Goal: Complete application form: Complete application form

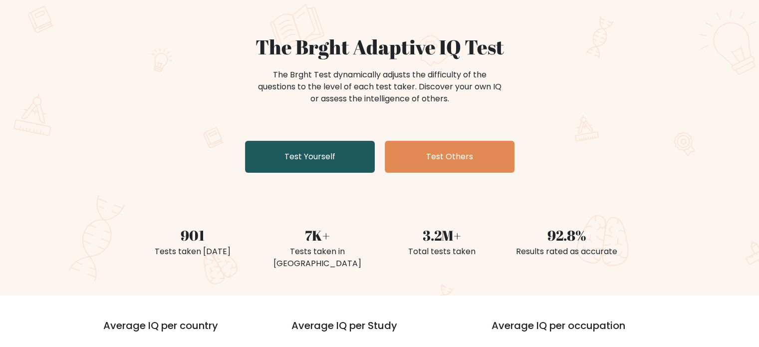
scroll to position [100, 0]
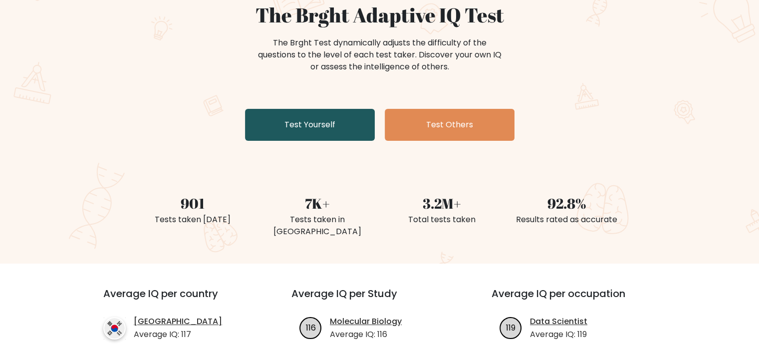
click at [363, 116] on link "Test Yourself" at bounding box center [310, 125] width 130 height 32
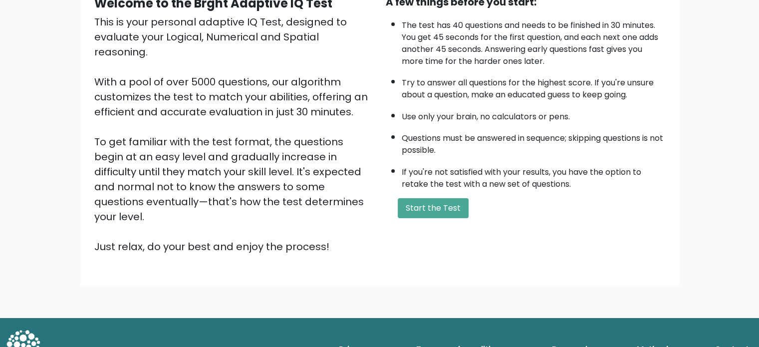
scroll to position [110, 0]
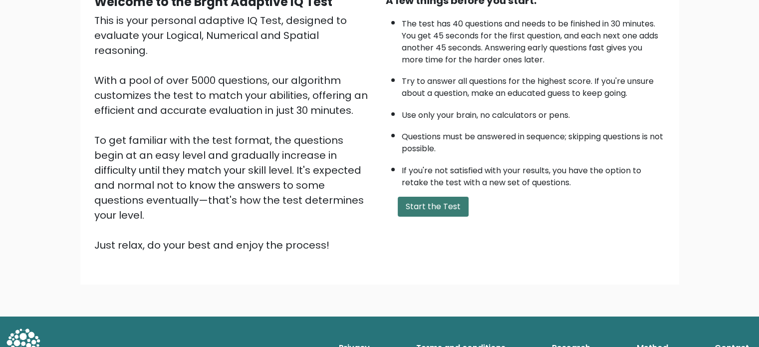
click at [451, 206] on button "Start the Test" at bounding box center [433, 207] width 71 height 20
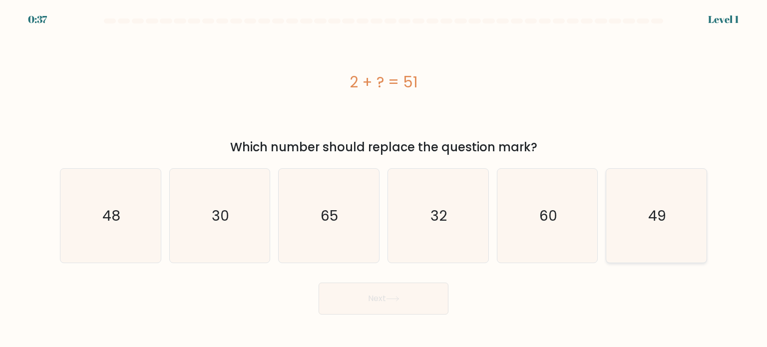
click at [651, 219] on text "49" at bounding box center [657, 215] width 18 height 20
click at [384, 179] on input "f. 49" at bounding box center [383, 176] width 0 height 5
radio input "true"
click at [422, 295] on button "Next" at bounding box center [383, 298] width 130 height 32
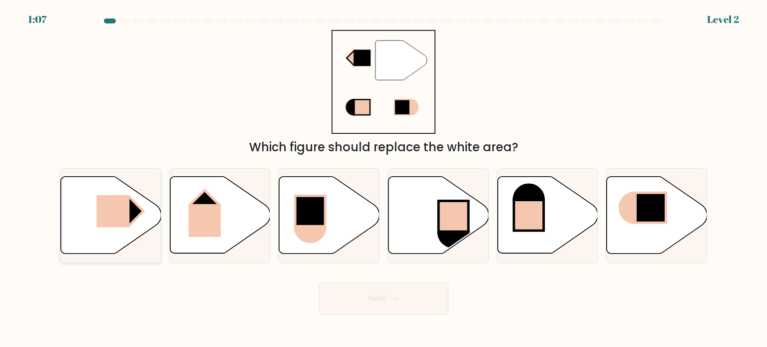
click at [118, 217] on rect at bounding box center [112, 211] width 33 height 32
click at [383, 179] on input "a." at bounding box center [383, 176] width 0 height 5
radio input "true"
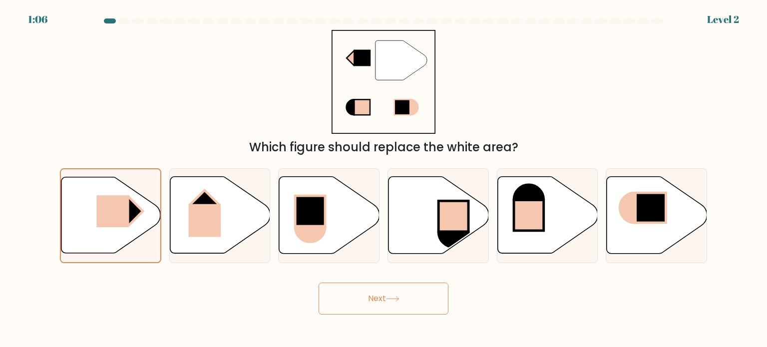
click at [371, 291] on button "Next" at bounding box center [383, 298] width 130 height 32
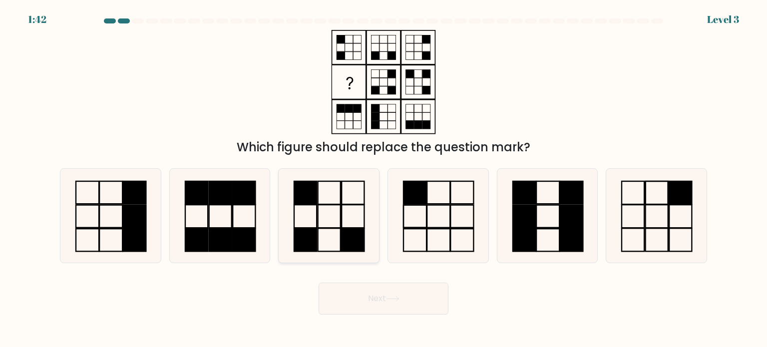
click at [342, 201] on rect at bounding box center [353, 192] width 22 height 23
click at [383, 179] on input "c." at bounding box center [383, 176] width 0 height 5
radio input "true"
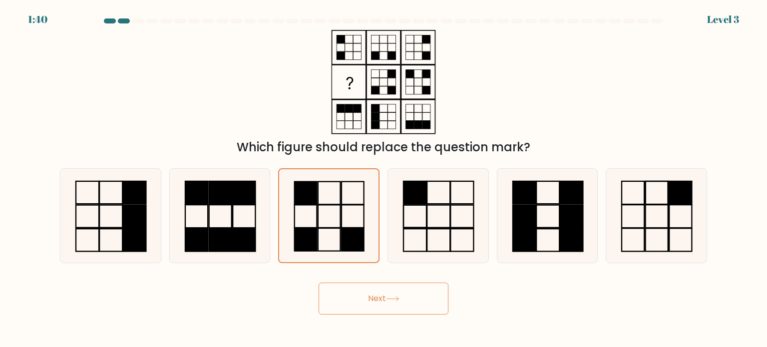
click at [409, 300] on button "Next" at bounding box center [383, 298] width 130 height 32
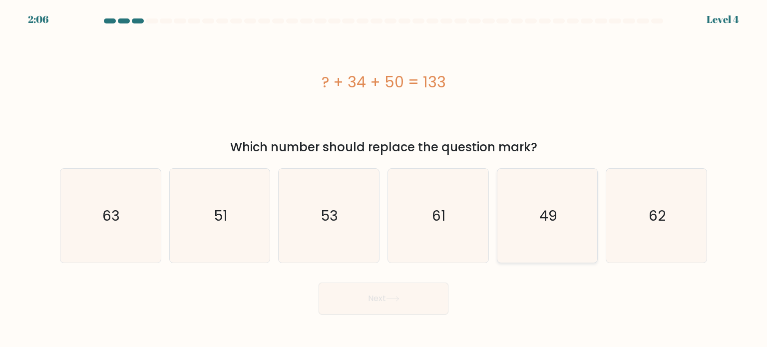
click at [542, 232] on icon "49" at bounding box center [547, 216] width 94 height 94
click at [384, 179] on input "e. 49" at bounding box center [383, 176] width 0 height 5
radio input "true"
click at [414, 298] on button "Next" at bounding box center [383, 298] width 130 height 32
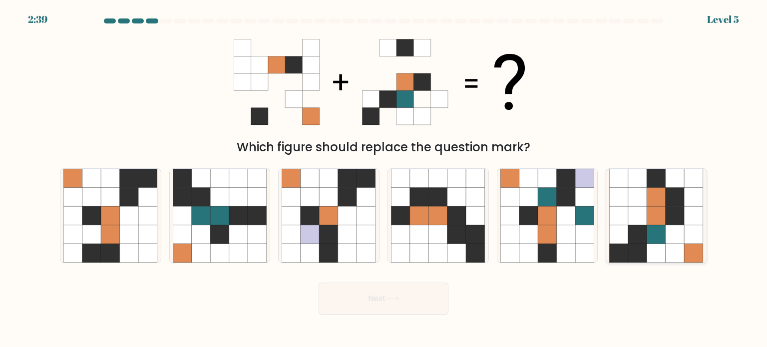
click at [634, 176] on icon at bounding box center [637, 178] width 19 height 19
click at [384, 176] on input "f." at bounding box center [383, 176] width 0 height 5
radio input "true"
click at [395, 302] on button "Next" at bounding box center [383, 298] width 130 height 32
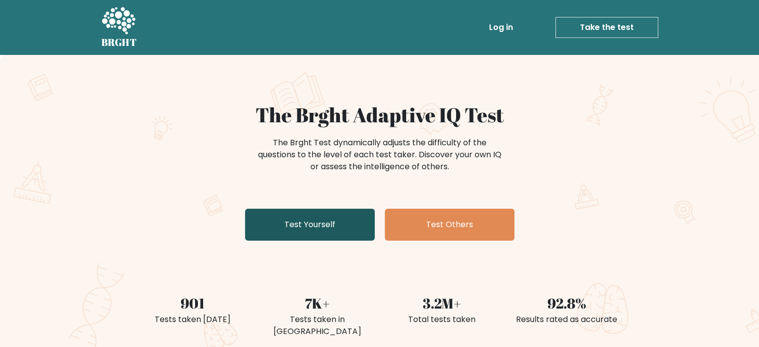
click at [349, 220] on link "Test Yourself" at bounding box center [310, 225] width 130 height 32
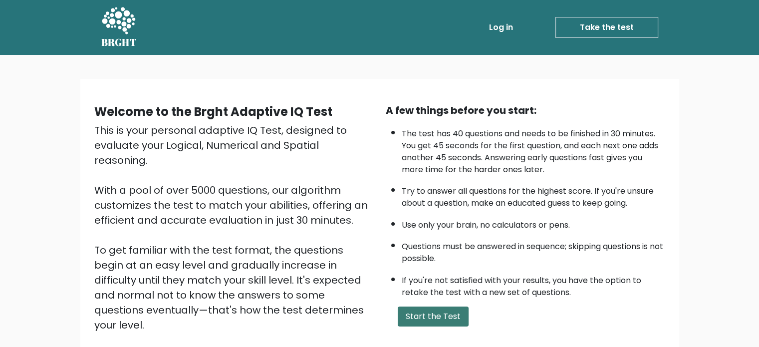
click at [451, 316] on button "Start the Test" at bounding box center [433, 316] width 71 height 20
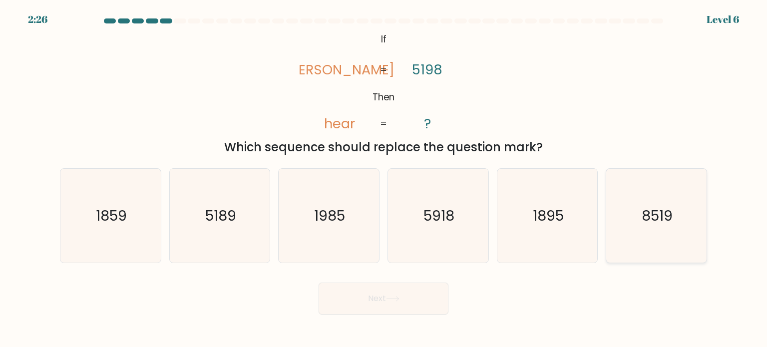
click at [646, 219] on text "8519" at bounding box center [656, 215] width 31 height 20
click at [384, 179] on input "f. 8519" at bounding box center [383, 176] width 0 height 5
radio input "true"
click at [381, 303] on button "Next" at bounding box center [383, 298] width 130 height 32
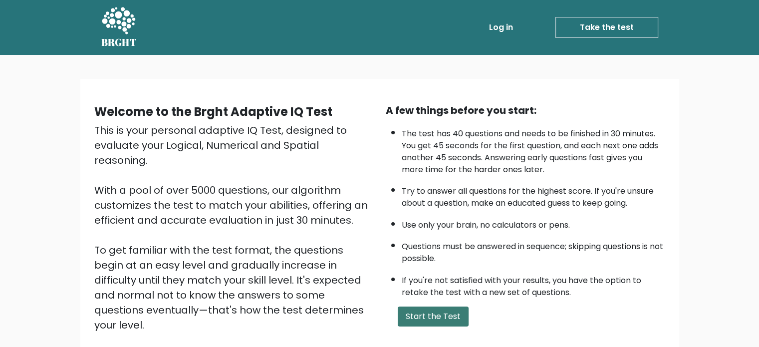
click at [432, 314] on button "Start the Test" at bounding box center [433, 316] width 71 height 20
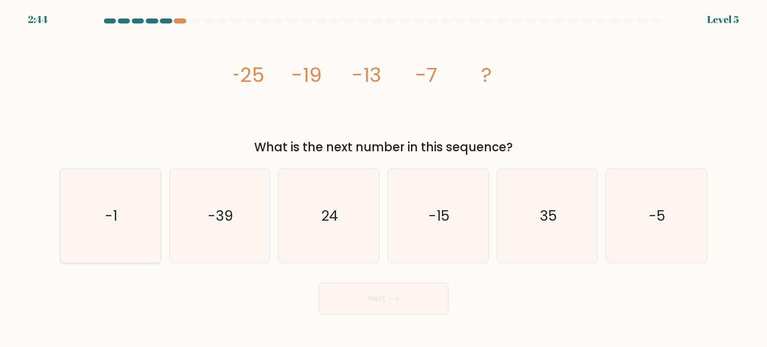
click at [106, 212] on text "-1" at bounding box center [111, 215] width 12 height 20
click at [383, 179] on input "a. -1" at bounding box center [383, 176] width 0 height 5
radio input "true"
click at [338, 307] on button "Next" at bounding box center [383, 298] width 130 height 32
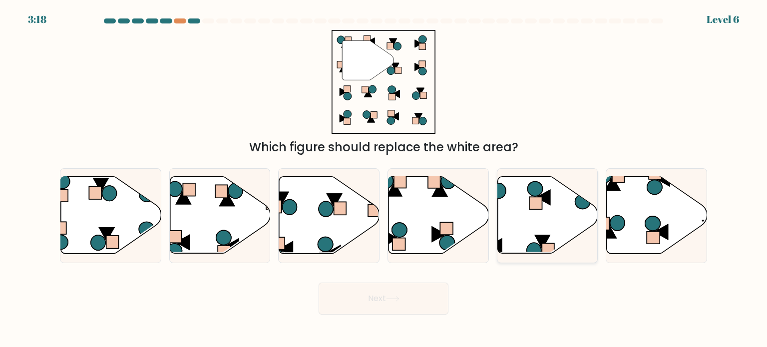
drag, startPoint x: 618, startPoint y: 199, endPoint x: 595, endPoint y: 220, distance: 31.5
click at [618, 199] on icon at bounding box center [656, 215] width 100 height 77
click at [384, 179] on input "f." at bounding box center [383, 176] width 0 height 5
radio input "true"
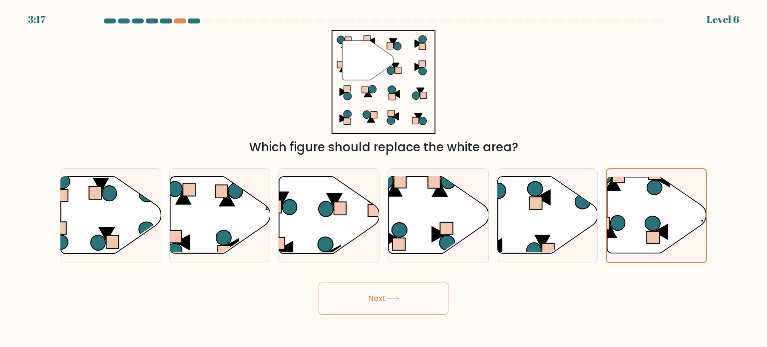
click at [425, 293] on button "Next" at bounding box center [383, 298] width 130 height 32
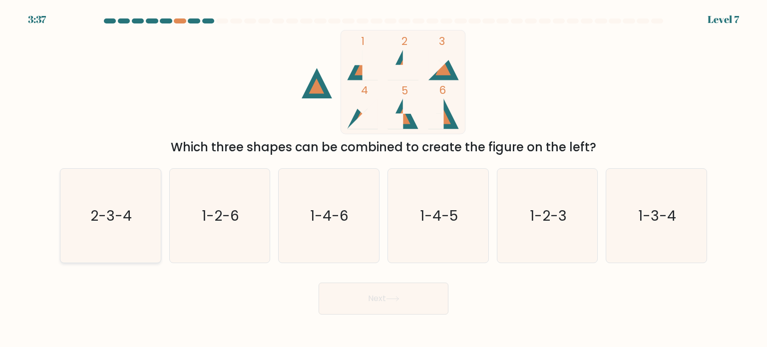
click at [116, 200] on icon "2-3-4" at bounding box center [110, 216] width 94 height 94
click at [383, 179] on input "a. 2-3-4" at bounding box center [383, 176] width 0 height 5
radio input "true"
click at [379, 301] on button "Next" at bounding box center [383, 298] width 130 height 32
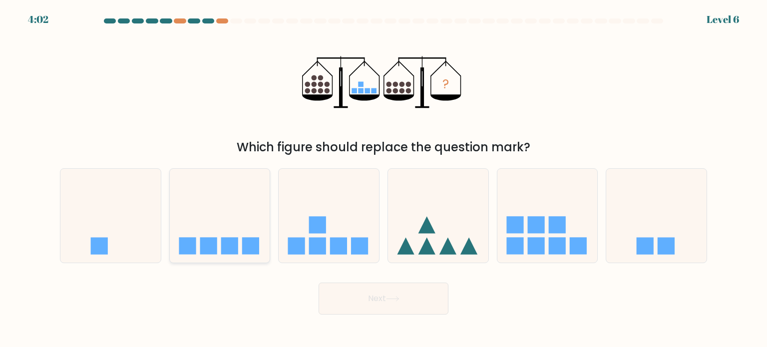
click at [248, 193] on icon at bounding box center [220, 215] width 100 height 83
click at [383, 179] on input "b." at bounding box center [383, 176] width 0 height 5
radio input "true"
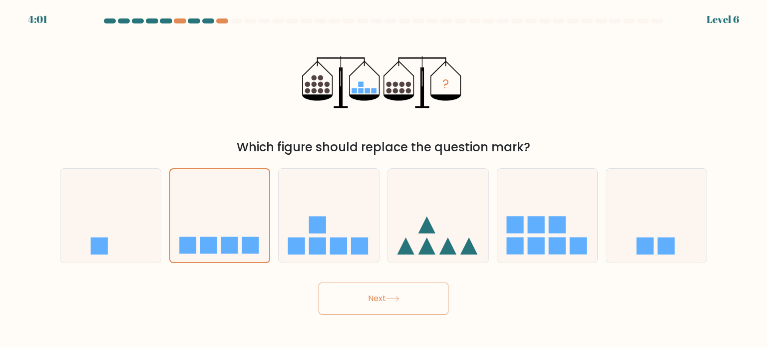
click at [347, 294] on button "Next" at bounding box center [383, 298] width 130 height 32
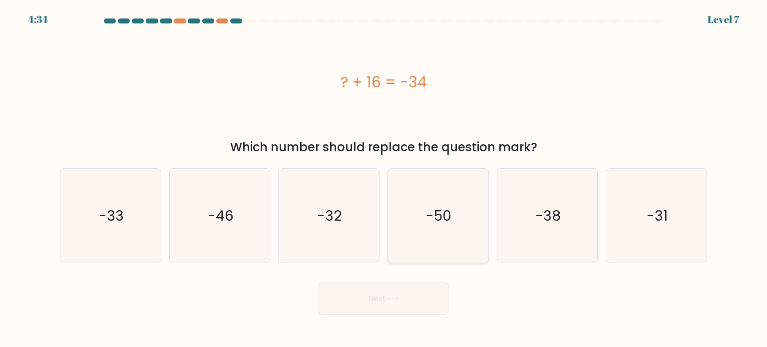
click at [443, 199] on icon "-50" at bounding box center [438, 216] width 94 height 94
click at [384, 179] on input "d. -50" at bounding box center [383, 176] width 0 height 5
radio input "true"
drag, startPoint x: 409, startPoint y: 294, endPoint x: 409, endPoint y: 289, distance: 5.5
click at [409, 291] on button "Next" at bounding box center [383, 298] width 130 height 32
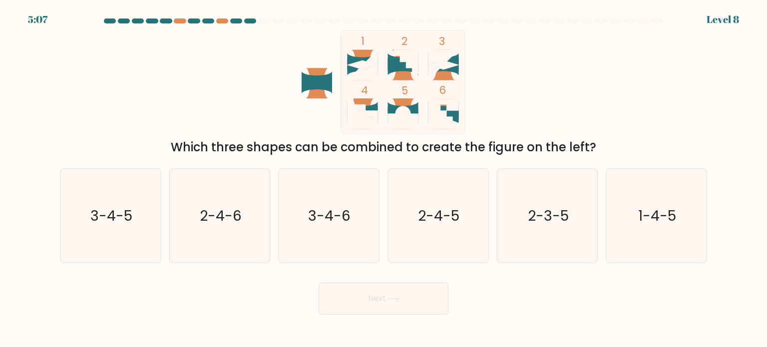
click at [439, 117] on icon at bounding box center [443, 113] width 30 height 30
drag, startPoint x: 225, startPoint y: 197, endPoint x: 341, endPoint y: 257, distance: 131.0
click at [228, 199] on icon "2-4-6" at bounding box center [220, 216] width 94 height 94
click at [383, 179] on input "b. 2-4-6" at bounding box center [383, 176] width 0 height 5
radio input "true"
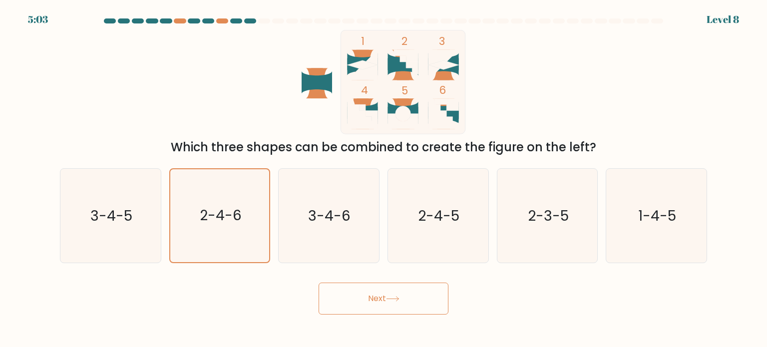
click at [428, 305] on button "Next" at bounding box center [383, 298] width 130 height 32
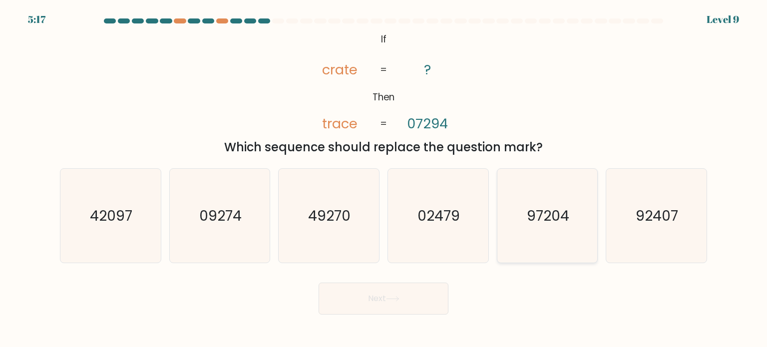
click at [552, 210] on text "97204" at bounding box center [548, 215] width 42 height 20
click at [384, 179] on input "e. 97204" at bounding box center [383, 176] width 0 height 5
radio input "true"
click at [441, 288] on button "Next" at bounding box center [383, 298] width 130 height 32
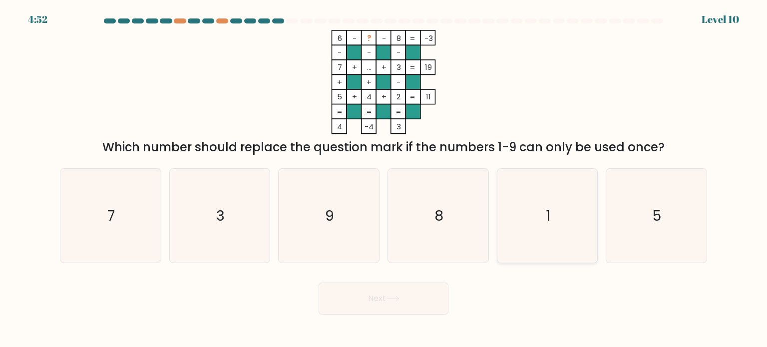
click at [534, 214] on icon "1" at bounding box center [547, 216] width 94 height 94
click at [384, 179] on input "e. 1" at bounding box center [383, 176] width 0 height 5
radio input "true"
click at [393, 299] on icon at bounding box center [392, 298] width 13 height 5
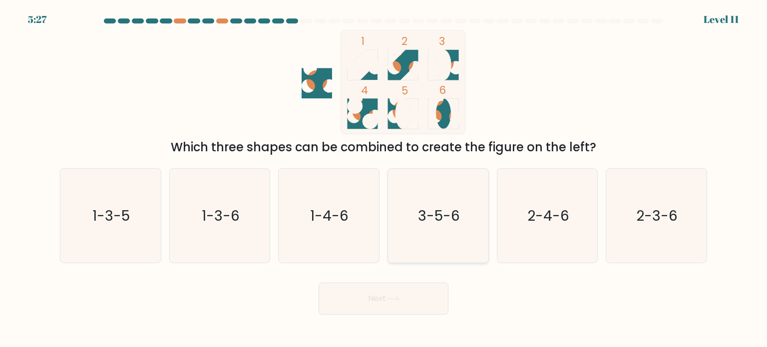
click at [413, 183] on icon "3-5-6" at bounding box center [438, 216] width 94 height 94
click at [384, 179] on input "d. 3-5-6" at bounding box center [383, 176] width 0 height 5
radio input "true"
click at [411, 301] on button "Next" at bounding box center [383, 298] width 130 height 32
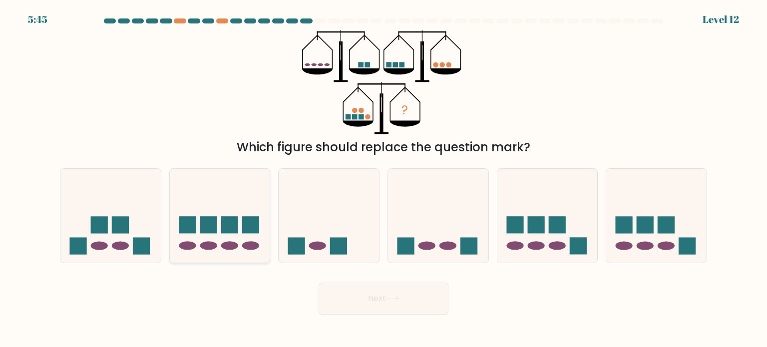
click at [251, 225] on rect at bounding box center [250, 224] width 17 height 17
click at [383, 179] on input "b." at bounding box center [383, 176] width 0 height 5
radio input "true"
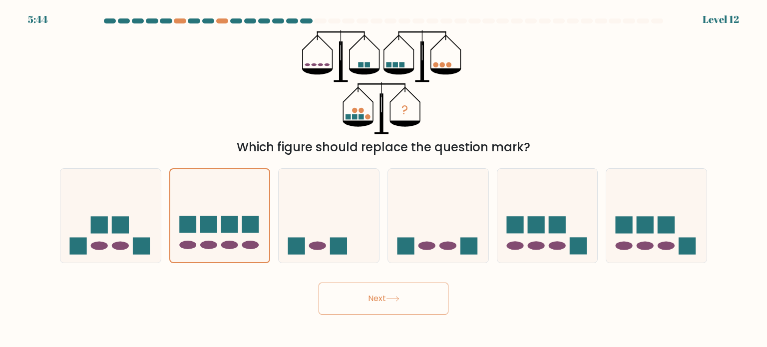
click at [413, 296] on button "Next" at bounding box center [383, 298] width 130 height 32
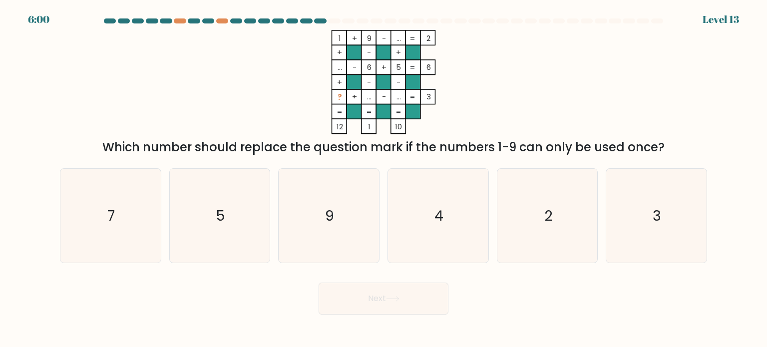
drag, startPoint x: 657, startPoint y: 212, endPoint x: 506, endPoint y: 287, distance: 168.5
click at [657, 212] on text "3" at bounding box center [657, 215] width 8 height 20
click at [670, 219] on icon "3" at bounding box center [656, 216] width 94 height 94
click at [384, 179] on input "f. 3" at bounding box center [383, 176] width 0 height 5
radio input "true"
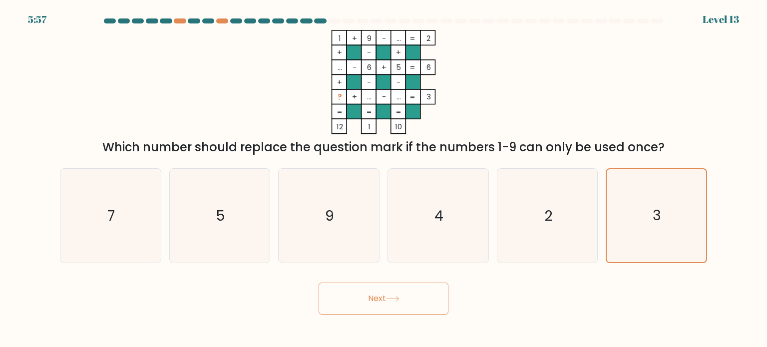
click at [373, 298] on button "Next" at bounding box center [383, 298] width 130 height 32
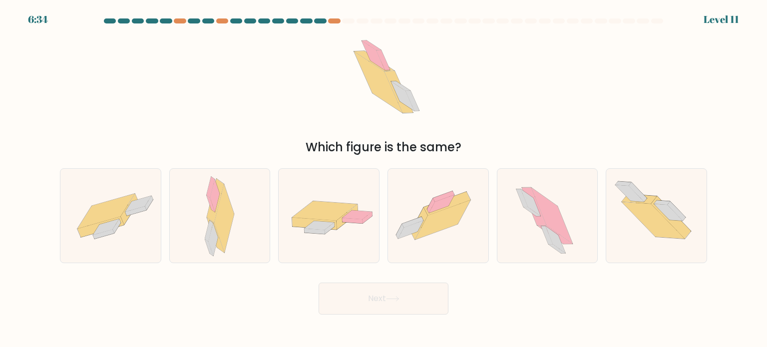
drag, startPoint x: 229, startPoint y: 226, endPoint x: 319, endPoint y: 274, distance: 102.9
click at [230, 226] on icon at bounding box center [225, 218] width 20 height 68
click at [383, 179] on input "b." at bounding box center [383, 176] width 0 height 5
radio input "true"
click at [372, 291] on button "Next" at bounding box center [383, 298] width 130 height 32
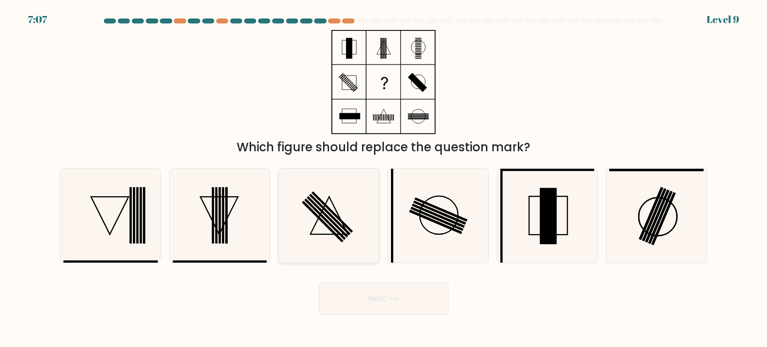
click at [355, 192] on icon at bounding box center [328, 216] width 94 height 94
click at [383, 179] on input "c." at bounding box center [383, 176] width 0 height 5
radio input "true"
click at [377, 307] on button "Next" at bounding box center [383, 298] width 130 height 32
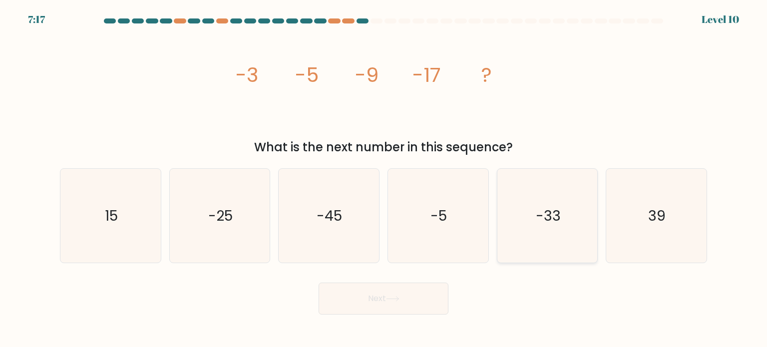
click at [523, 199] on icon "-33" at bounding box center [547, 216] width 94 height 94
click at [384, 179] on input "e. -33" at bounding box center [383, 176] width 0 height 5
radio input "true"
click at [408, 298] on button "Next" at bounding box center [383, 298] width 130 height 32
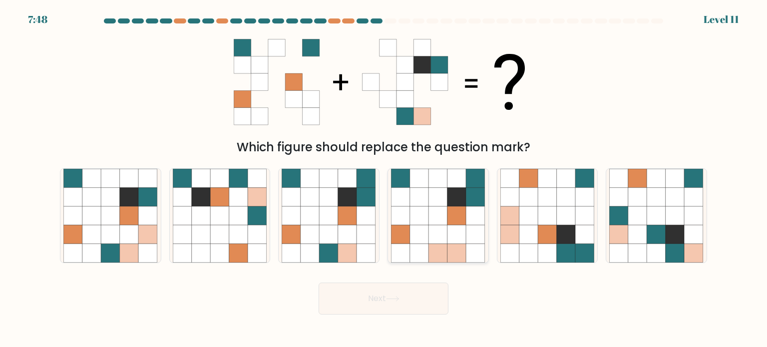
click at [415, 233] on icon at bounding box center [419, 234] width 19 height 19
click at [384, 179] on input "d." at bounding box center [383, 176] width 0 height 5
radio input "true"
click at [359, 241] on icon at bounding box center [366, 234] width 19 height 19
click at [383, 179] on input "c." at bounding box center [383, 176] width 0 height 5
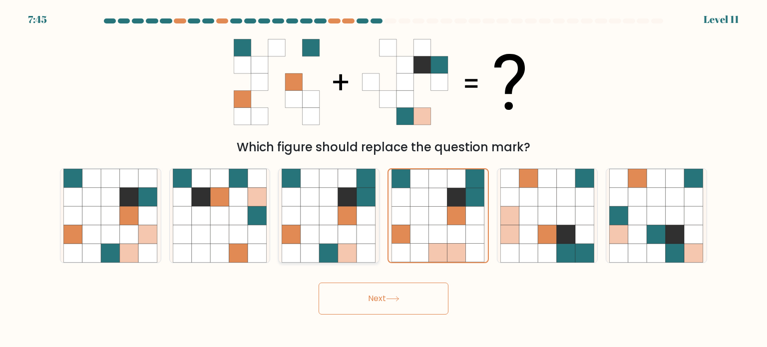
radio input "true"
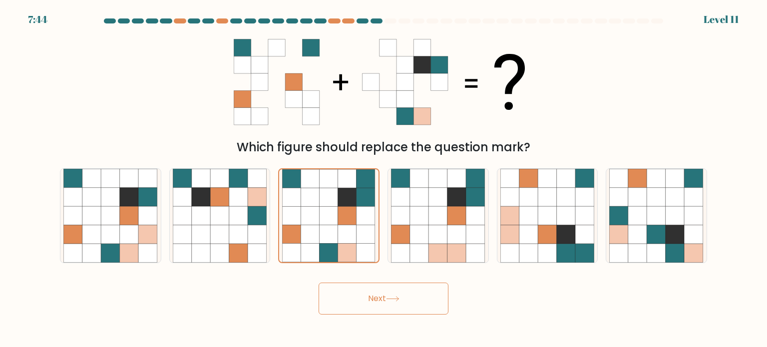
click at [371, 296] on button "Next" at bounding box center [383, 298] width 130 height 32
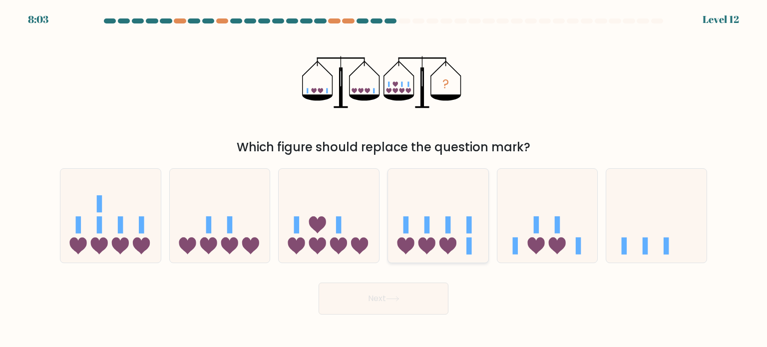
click at [462, 243] on icon at bounding box center [438, 215] width 100 height 83
click at [384, 179] on input "d." at bounding box center [383, 176] width 0 height 5
radio input "true"
click at [396, 303] on button "Next" at bounding box center [383, 298] width 130 height 32
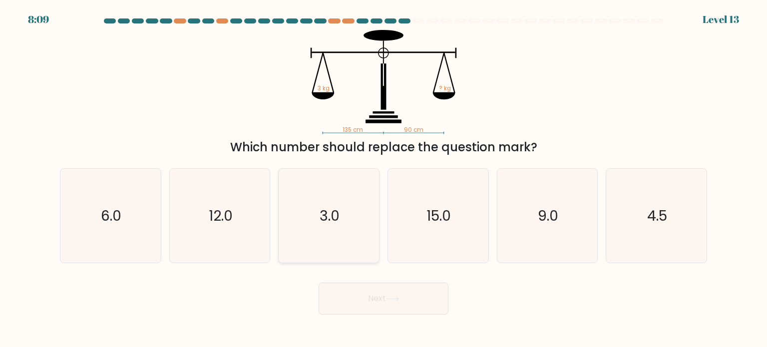
click at [330, 241] on icon "3.0" at bounding box center [328, 216] width 94 height 94
click at [383, 179] on input "c. 3.0" at bounding box center [383, 176] width 0 height 5
radio input "true"
click at [367, 296] on button "Next" at bounding box center [383, 298] width 130 height 32
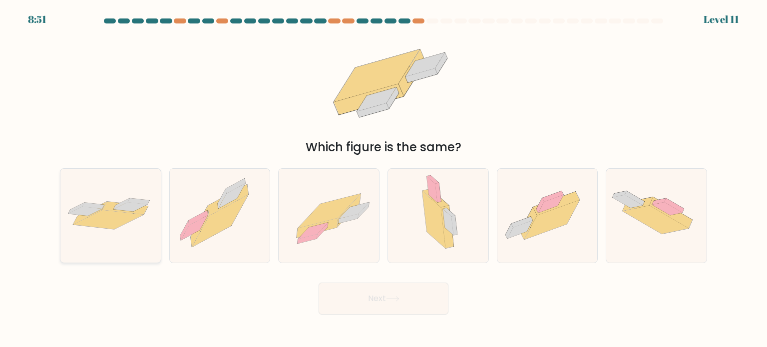
click at [119, 216] on icon at bounding box center [108, 219] width 70 height 19
click at [383, 179] on input "a." at bounding box center [383, 176] width 0 height 5
radio input "true"
click at [377, 315] on body "8:49 Level 11" at bounding box center [383, 173] width 767 height 347
click at [375, 295] on button "Next" at bounding box center [383, 298] width 130 height 32
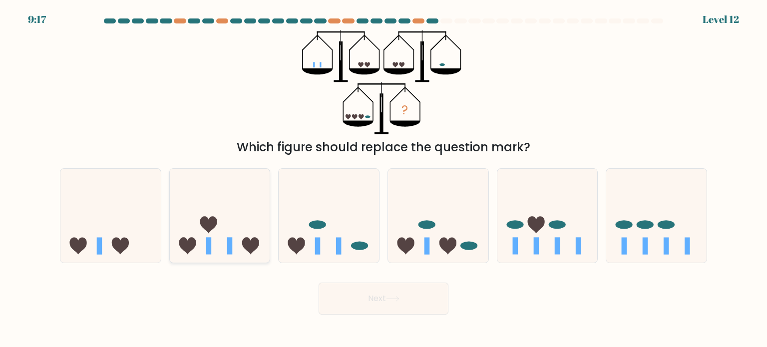
click at [256, 244] on icon at bounding box center [250, 245] width 17 height 17
click at [383, 179] on input "b." at bounding box center [383, 176] width 0 height 5
radio input "true"
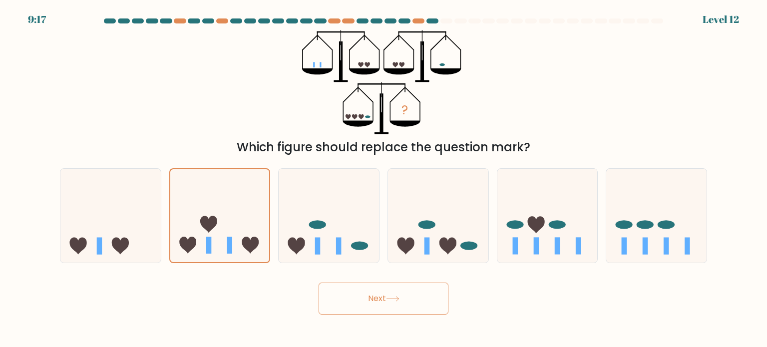
click at [350, 305] on button "Next" at bounding box center [383, 298] width 130 height 32
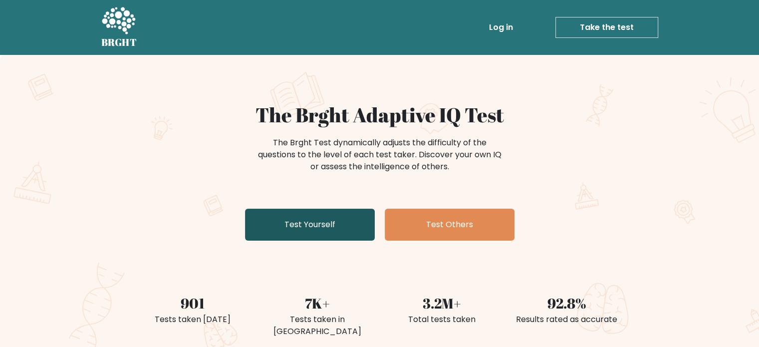
drag, startPoint x: 0, startPoint y: 0, endPoint x: 322, endPoint y: 230, distance: 395.7
click at [322, 230] on link "Test Yourself" at bounding box center [310, 225] width 130 height 32
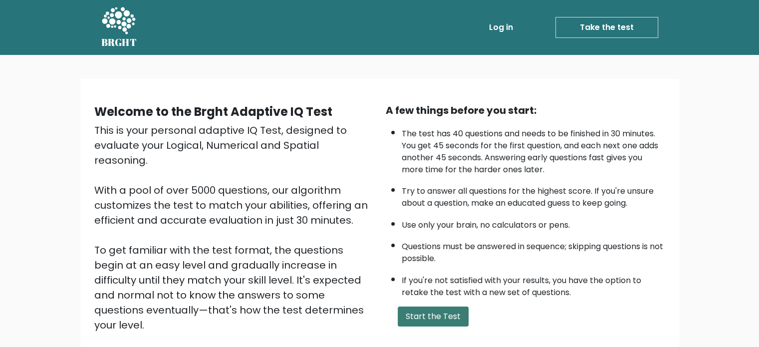
click at [425, 317] on button "Start the Test" at bounding box center [433, 316] width 71 height 20
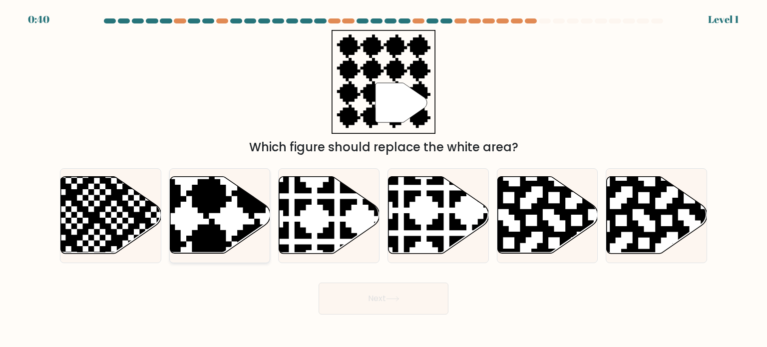
click at [254, 195] on icon at bounding box center [186, 174] width 182 height 182
click at [383, 179] on input "b." at bounding box center [383, 176] width 0 height 5
radio input "true"
click at [353, 302] on button "Next" at bounding box center [383, 298] width 130 height 32
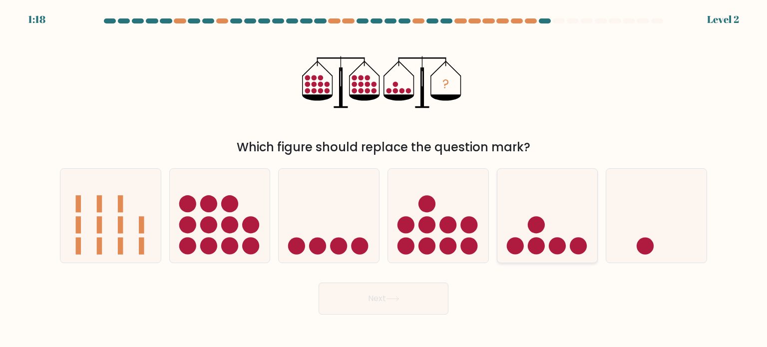
click at [521, 219] on icon at bounding box center [547, 215] width 100 height 83
click at [384, 179] on input "e." at bounding box center [383, 176] width 0 height 5
radio input "true"
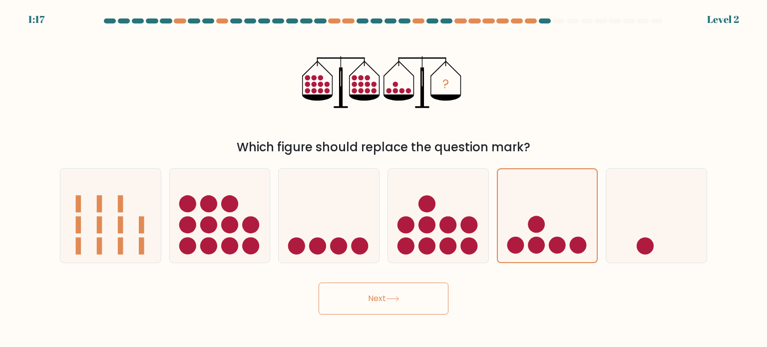
click at [351, 293] on button "Next" at bounding box center [383, 298] width 130 height 32
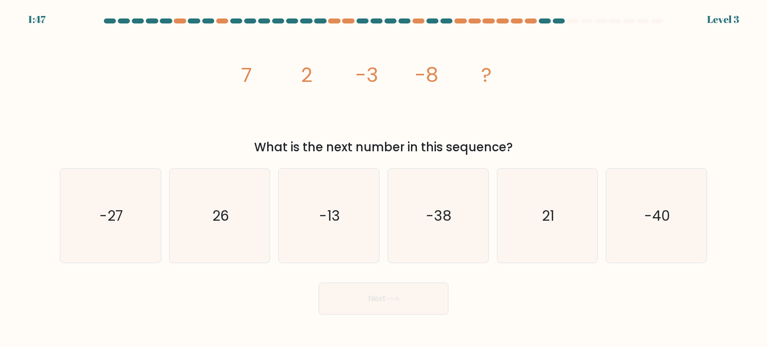
drag, startPoint x: 327, startPoint y: 206, endPoint x: 363, endPoint y: 292, distance: 93.1
click at [327, 207] on text "-13" at bounding box center [329, 215] width 21 height 20
click at [383, 179] on input "c. -13" at bounding box center [383, 176] width 0 height 5
radio input "true"
click at [374, 305] on button "Next" at bounding box center [383, 298] width 130 height 32
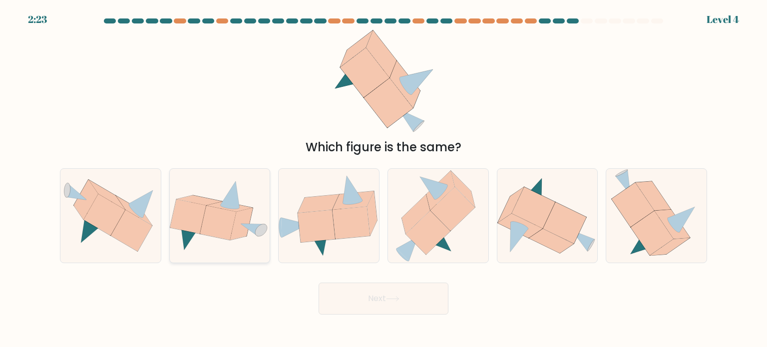
click at [217, 206] on icon at bounding box center [229, 206] width 45 height 10
click at [383, 179] on input "b." at bounding box center [383, 176] width 0 height 5
radio input "true"
click at [407, 305] on button "Next" at bounding box center [383, 298] width 130 height 32
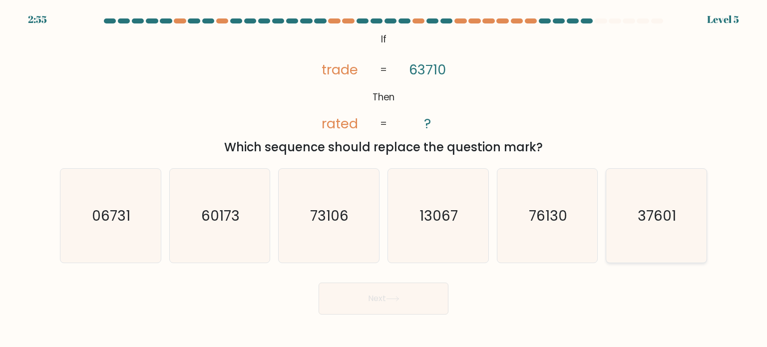
click at [648, 195] on icon "37601" at bounding box center [656, 216] width 94 height 94
click at [384, 179] on input "f. 37601" at bounding box center [383, 176] width 0 height 5
radio input "true"
click at [425, 286] on button "Next" at bounding box center [383, 298] width 130 height 32
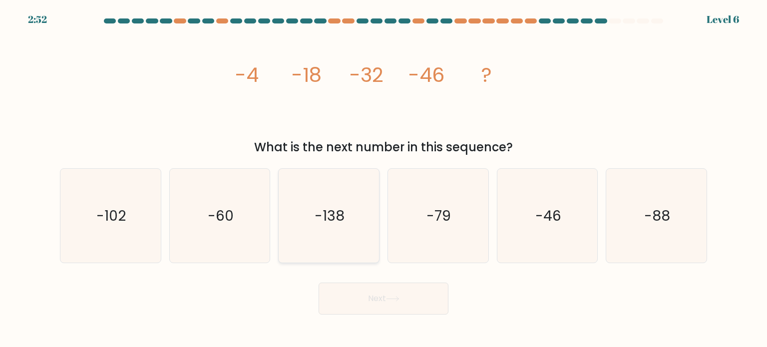
drag, startPoint x: 252, startPoint y: 202, endPoint x: 365, endPoint y: 250, distance: 123.0
click at [262, 207] on icon "-60" at bounding box center [220, 216] width 94 height 94
click at [383, 179] on input "b. -60" at bounding box center [383, 176] width 0 height 5
radio input "true"
click at [387, 287] on button "Next" at bounding box center [383, 298] width 130 height 32
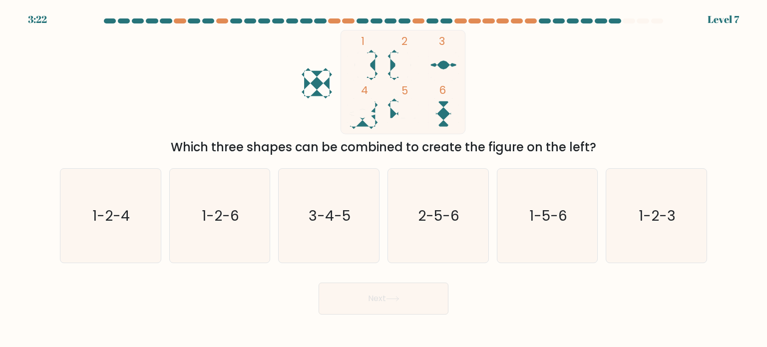
drag, startPoint x: 234, startPoint y: 225, endPoint x: 355, endPoint y: 279, distance: 132.7
click at [237, 226] on icon "1-2-6" at bounding box center [220, 216] width 94 height 94
click at [375, 291] on button "Next" at bounding box center [383, 298] width 130 height 32
click at [250, 233] on icon "1-2-6" at bounding box center [220, 216] width 94 height 94
click at [383, 179] on input "b. 1-2-6" at bounding box center [383, 176] width 0 height 5
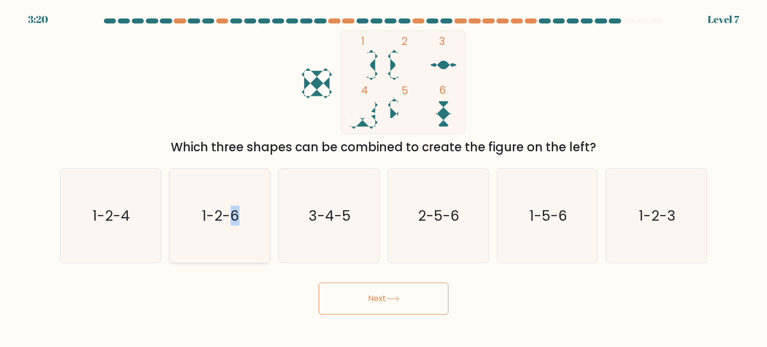
radio input "true"
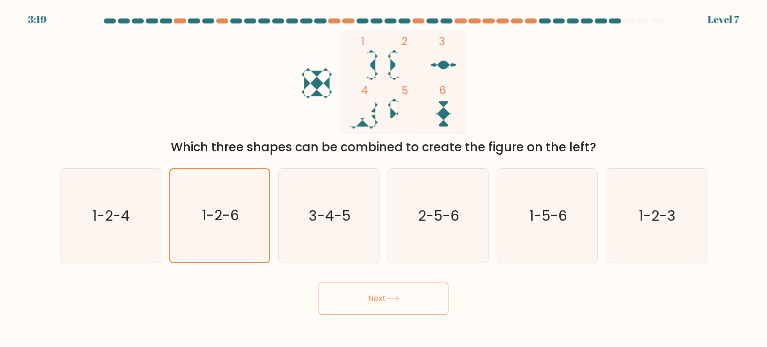
click at [352, 301] on button "Next" at bounding box center [383, 298] width 130 height 32
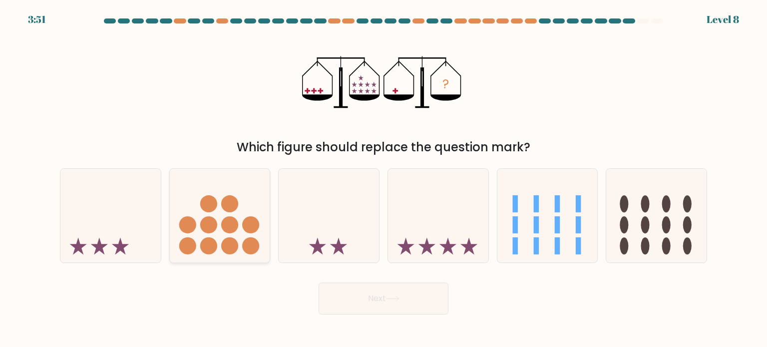
drag, startPoint x: 116, startPoint y: 235, endPoint x: 230, endPoint y: 259, distance: 116.8
click at [126, 236] on icon at bounding box center [110, 215] width 100 height 83
click at [383, 179] on input "a." at bounding box center [383, 176] width 0 height 5
radio input "true"
click at [357, 303] on button "Next" at bounding box center [383, 298] width 130 height 32
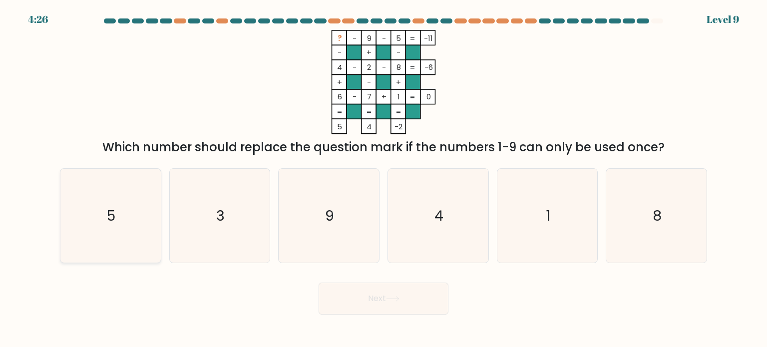
click at [147, 222] on icon "5" at bounding box center [110, 216] width 94 height 94
click at [383, 179] on input "a. 5" at bounding box center [383, 176] width 0 height 5
radio input "true"
click at [380, 303] on button "Next" at bounding box center [383, 298] width 130 height 32
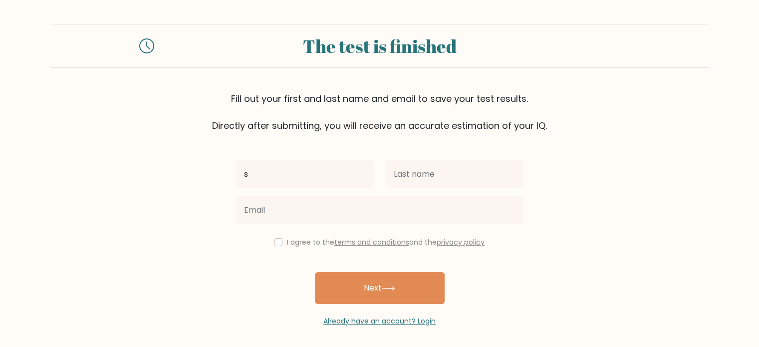
type input "s"
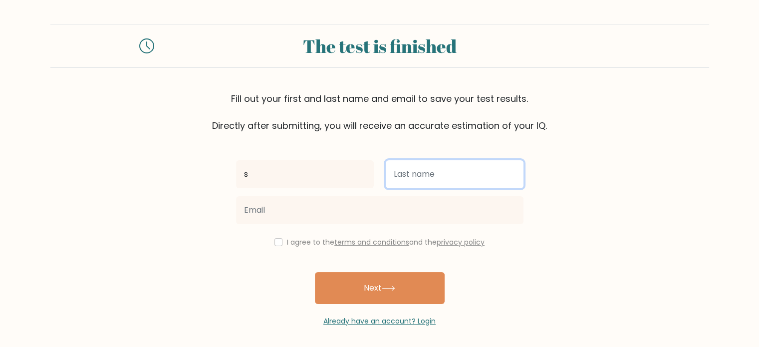
click at [422, 185] on input "text" at bounding box center [455, 174] width 138 height 28
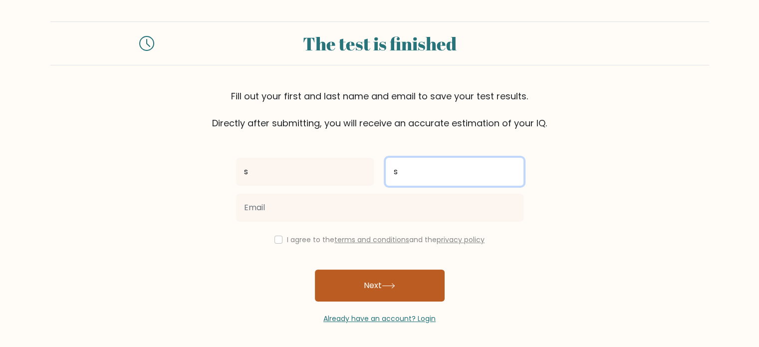
scroll to position [3, 0]
type input "s"
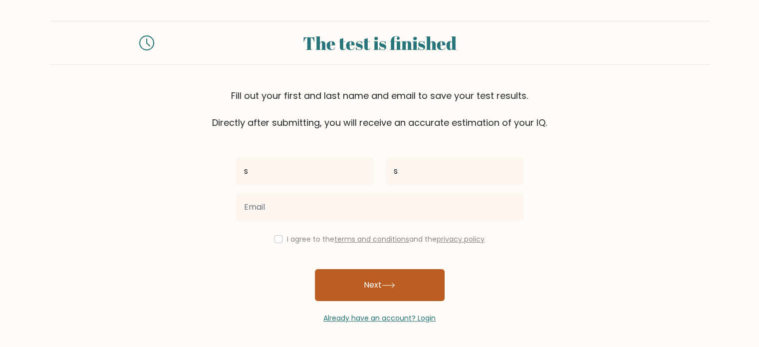
click at [364, 276] on button "Next" at bounding box center [380, 285] width 130 height 32
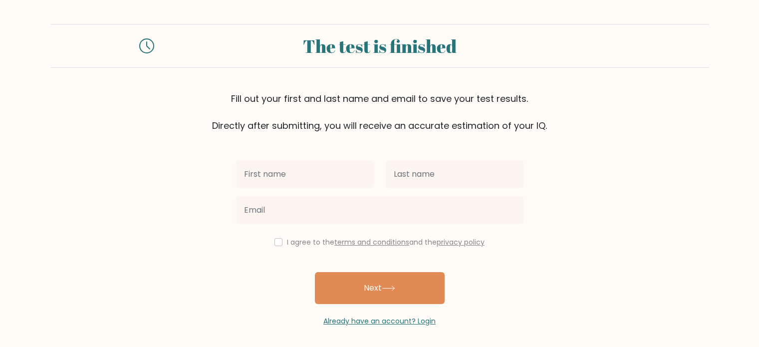
scroll to position [3, 0]
